Goal: Information Seeking & Learning: Understand process/instructions

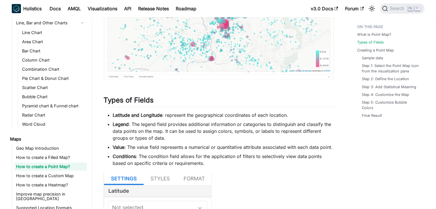
scroll to position [150, 0]
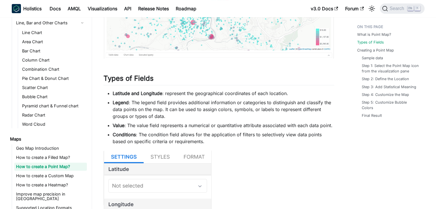
click at [187, 129] on ul "Latitude and Longitude : represent the geographical coordinates of each locatio…" at bounding box center [219, 117] width 231 height 55
click at [184, 125] on li "Value : The value field represents a numerical or quantitative attribute associ…" at bounding box center [224, 125] width 222 height 7
click at [189, 125] on li "Value : The value field represents a numerical or quantitative attribute associ…" at bounding box center [224, 125] width 222 height 7
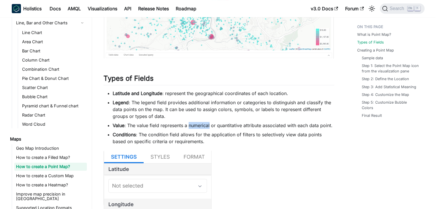
click at [189, 125] on li "Value : The value field represents a numerical or quantitative attribute associ…" at bounding box center [224, 125] width 222 height 7
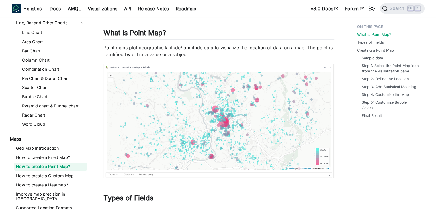
scroll to position [31, 0]
click at [166, 51] on p "Point maps plot geographic latitude/longitude data to visualize the location of…" at bounding box center [219, 51] width 231 height 14
click at [164, 51] on p "Point maps plot geographic latitude/longitude data to visualize the location of…" at bounding box center [219, 51] width 231 height 14
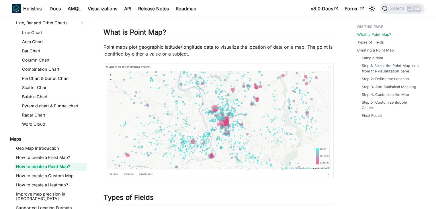
click at [163, 46] on p "Point maps plot geographic latitude/longitude data to visualize the location of…" at bounding box center [219, 51] width 231 height 14
click at [169, 46] on p "Point maps plot geographic latitude/longitude data to visualize the location of…" at bounding box center [219, 51] width 231 height 14
click at [157, 46] on p "Point maps plot geographic latitude/longitude data to visualize the location of…" at bounding box center [219, 51] width 231 height 14
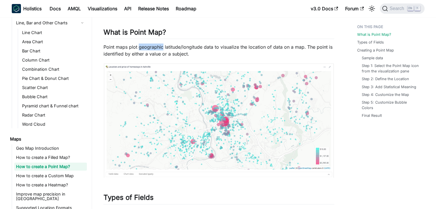
click at [157, 46] on p "Point maps plot geographic latitude/longitude data to visualize the location of…" at bounding box center [219, 51] width 231 height 14
click at [171, 46] on p "Point maps plot geographic latitude/longitude data to visualize the location of…" at bounding box center [219, 51] width 231 height 14
click at [193, 46] on p "Point maps plot geographic latitude/longitude data to visualize the location of…" at bounding box center [219, 51] width 231 height 14
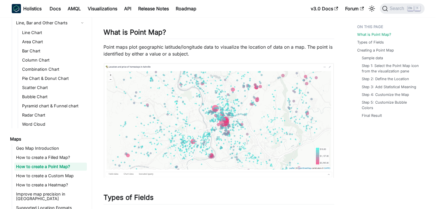
click at [172, 46] on p "Point maps plot geographic latitude/longitude data to visualize the location of…" at bounding box center [219, 51] width 231 height 14
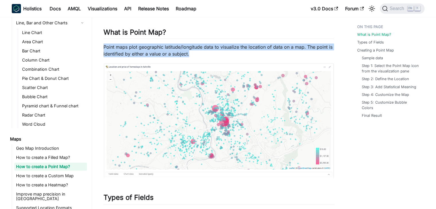
drag, startPoint x: 104, startPoint y: 48, endPoint x: 191, endPoint y: 56, distance: 87.9
click at [191, 56] on p "Point maps plot geographic latitude/longitude data to visualize the location of…" at bounding box center [219, 51] width 231 height 14
copy p "Point maps plot geographic latitude/longitude data to visualize the location of…"
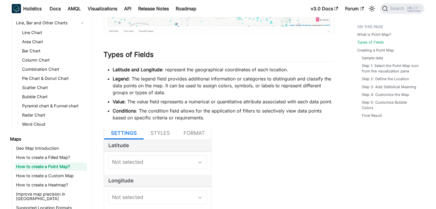
scroll to position [174, 0]
click at [185, 100] on li "Value : The value field represents a numerical or quantitative attribute associ…" at bounding box center [224, 101] width 222 height 7
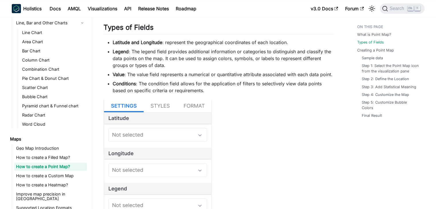
scroll to position [202, 0]
click at [168, 84] on li "Conditions : The condition field allows for the application of filters to selec…" at bounding box center [224, 87] width 222 height 14
click at [180, 83] on li "Conditions : The condition field allows for the application of filters to selec…" at bounding box center [224, 87] width 222 height 14
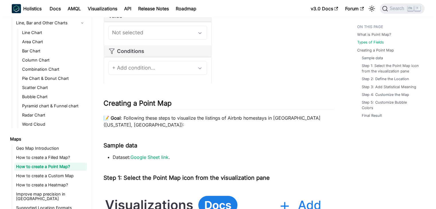
scroll to position [410, 0]
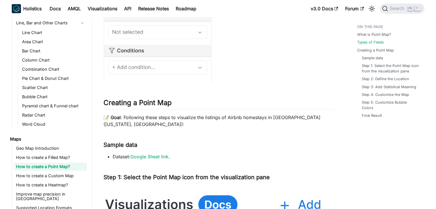
click at [176, 117] on p "📝 Goal : Following these steps to visualize the listings of Airbnb homestays in…" at bounding box center [219, 121] width 231 height 14
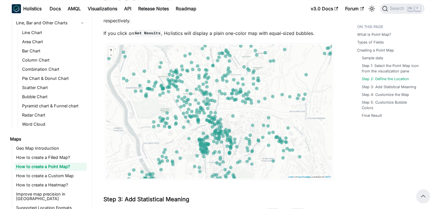
scroll to position [812, 0]
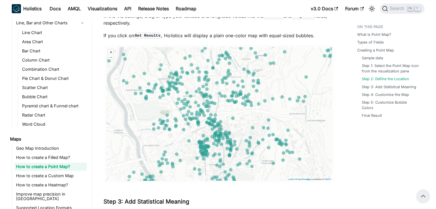
click at [176, 117] on img at bounding box center [219, 114] width 231 height 138
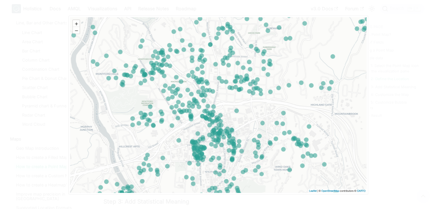
click at [176, 117] on img at bounding box center [218, 105] width 303 height 182
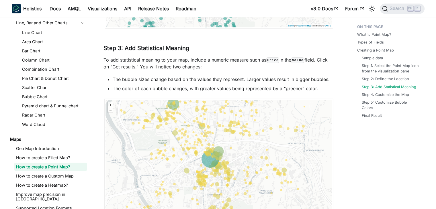
scroll to position [967, 0]
click at [214, 89] on li "The color of each bubble changes, with greater values being represented by a "g…" at bounding box center [224, 88] width 222 height 7
click at [196, 84] on ul "The bubble sizes change based on the values they represent. Larger values resul…" at bounding box center [219, 83] width 231 height 16
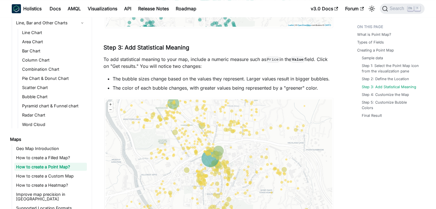
click at [209, 80] on li "The bubble sizes change based on the values they represent. Larger values resul…" at bounding box center [224, 78] width 222 height 7
click at [230, 86] on li "The color of each bubble changes, with greater values being represented by a "g…" at bounding box center [224, 88] width 222 height 7
click at [252, 87] on li "The color of each bubble changes, with greater values being represented by a "g…" at bounding box center [224, 88] width 222 height 7
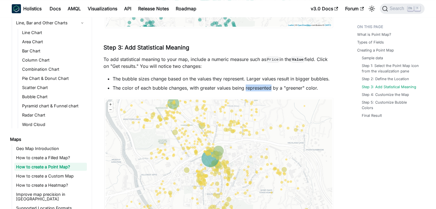
click at [252, 87] on li "The color of each bubble changes, with greater values being represented by a "g…" at bounding box center [224, 88] width 222 height 7
click at [238, 87] on li "The color of each bubble changes, with greater values being represented by a "g…" at bounding box center [224, 88] width 222 height 7
click at [225, 87] on li "The color of each bubble changes, with greater values being represented by a "g…" at bounding box center [224, 88] width 222 height 7
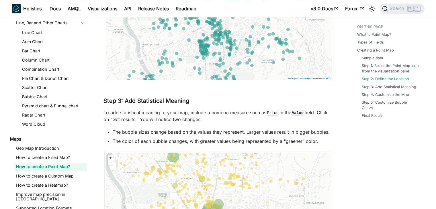
scroll to position [913, 0]
click at [186, 108] on div "How to create a Point Map? What is Point Map? ​ Point maps plot geographic lati…" at bounding box center [219, 128] width 231 height 2015
click at [203, 112] on p "To add statistical meaning to your map, include a numeric measure such as Price…" at bounding box center [219, 116] width 231 height 14
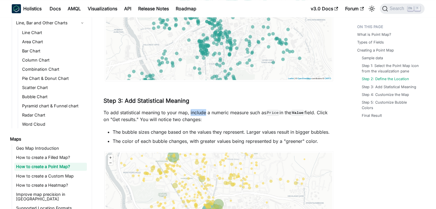
click at [205, 113] on p "To add statistical meaning to your map, include a numeric measure such as Price…" at bounding box center [219, 116] width 231 height 14
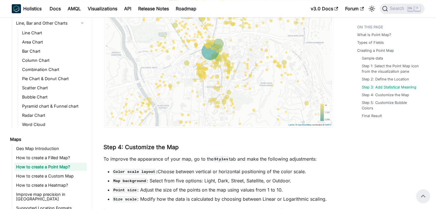
scroll to position [1072, 0]
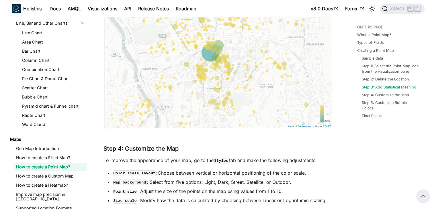
click at [192, 160] on p "To improve the appearance of your map, go to the Styles tab and make the follow…" at bounding box center [219, 160] width 231 height 7
click at [168, 151] on h3 "Step 4: Customize the Map ​" at bounding box center [219, 148] width 231 height 7
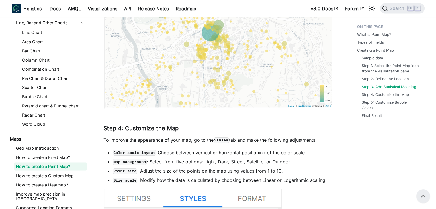
scroll to position [1086, 0]
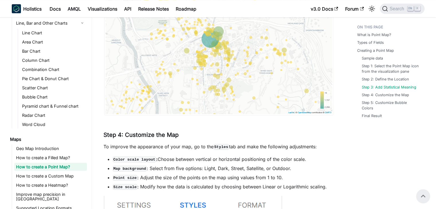
click at [205, 177] on li "Point size : Adjust the size of the points on the map using values from 1 to 10." at bounding box center [224, 177] width 222 height 7
click at [209, 161] on li "Color scale layout : Choose between vertical or horizontal positioning of the c…" at bounding box center [224, 159] width 222 height 7
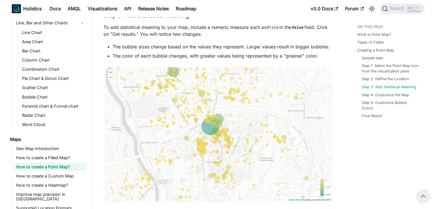
scroll to position [998, 0]
click at [190, 57] on li "The color of each bubble changes, with greater values being represented by a "g…" at bounding box center [224, 56] width 222 height 7
click at [237, 58] on li "The color of each bubble changes, with greater values being represented by a "g…" at bounding box center [224, 56] width 222 height 7
click at [259, 57] on li "The color of each bubble changes, with greater values being represented by a "g…" at bounding box center [224, 56] width 222 height 7
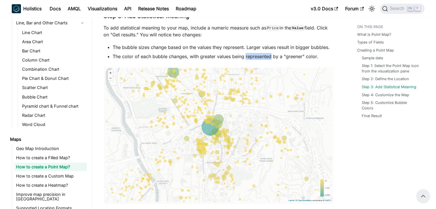
click at [259, 57] on li "The color of each bubble changes, with greater values being represented by a "g…" at bounding box center [224, 56] width 222 height 7
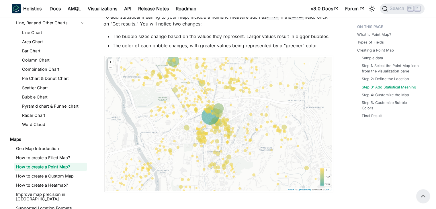
scroll to position [1008, 0]
click at [253, 144] on img at bounding box center [219, 124] width 231 height 139
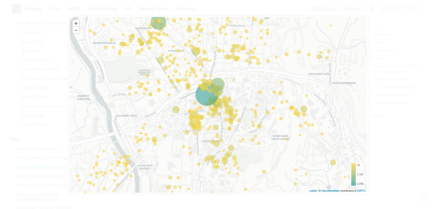
click at [262, 118] on img at bounding box center [218, 105] width 303 height 182
click at [374, 77] on div at bounding box center [218, 104] width 436 height 209
click at [291, 14] on img at bounding box center [218, 105] width 303 height 182
click at [246, 121] on img at bounding box center [218, 105] width 303 height 182
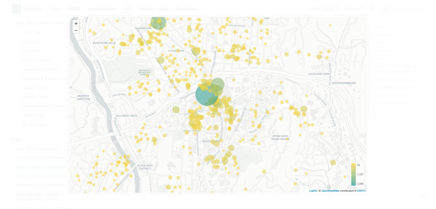
click at [246, 121] on img at bounding box center [218, 105] width 303 height 182
click at [413, 126] on div at bounding box center [218, 104] width 436 height 209
click at [79, 26] on img at bounding box center [218, 105] width 303 height 182
click at [77, 30] on img at bounding box center [218, 105] width 303 height 182
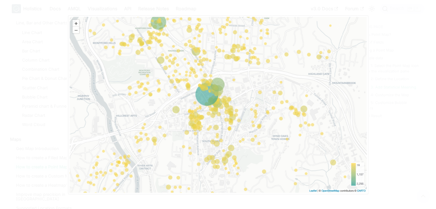
click at [77, 30] on img at bounding box center [218, 105] width 303 height 182
